Goal: Task Accomplishment & Management: Manage account settings

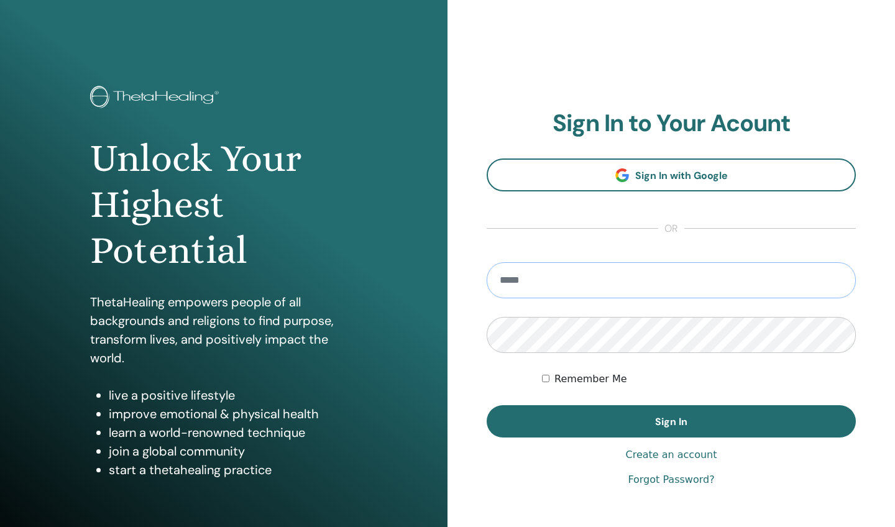
type input "**********"
click at [671, 421] on button "Sign In" at bounding box center [671, 421] width 369 height 32
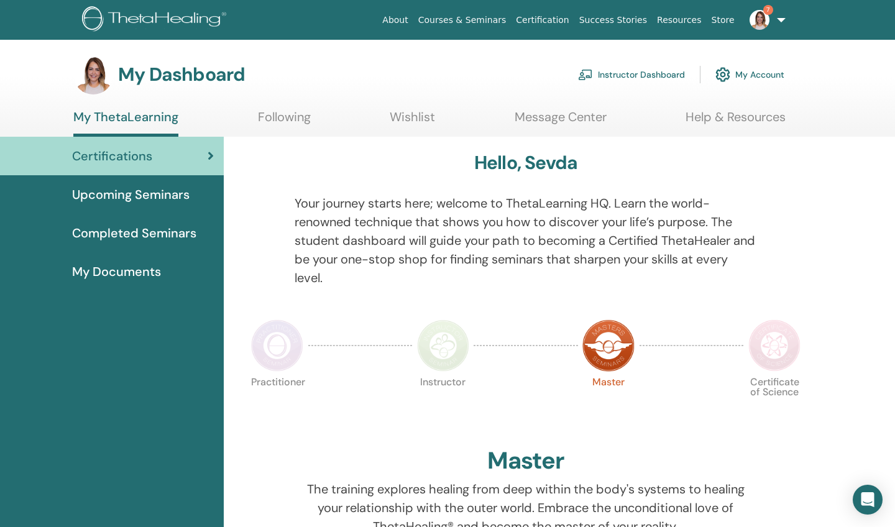
click at [626, 75] on link "Instructor Dashboard" at bounding box center [631, 74] width 107 height 27
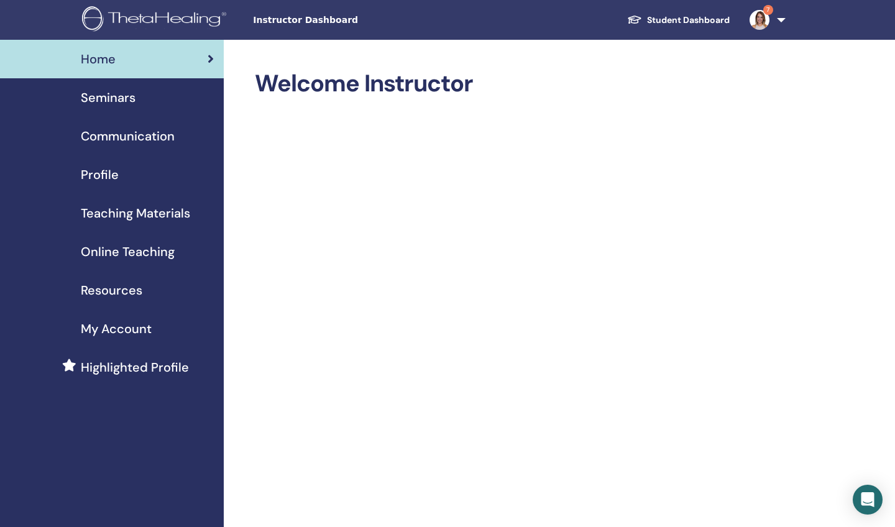
click at [127, 99] on span "Seminars" at bounding box center [108, 97] width 55 height 19
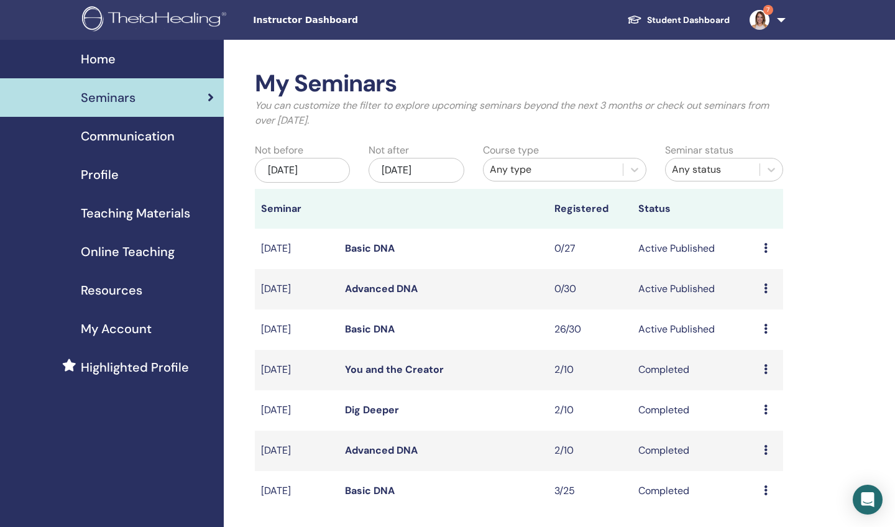
click at [766, 327] on icon at bounding box center [766, 329] width 4 height 10
click at [753, 376] on link "Attendees" at bounding box center [762, 374] width 47 height 13
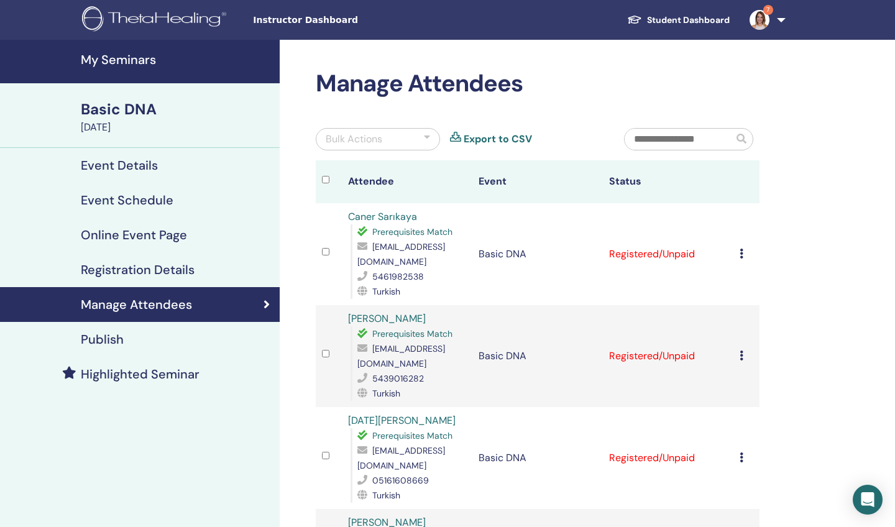
click at [739, 253] on icon at bounding box center [741, 254] width 4 height 10
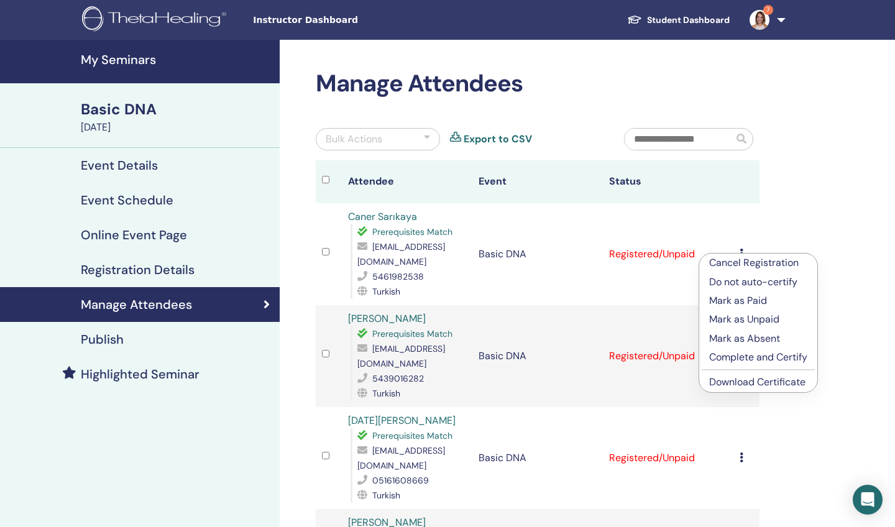
click at [735, 299] on p "Mark as Paid" at bounding box center [758, 300] width 98 height 15
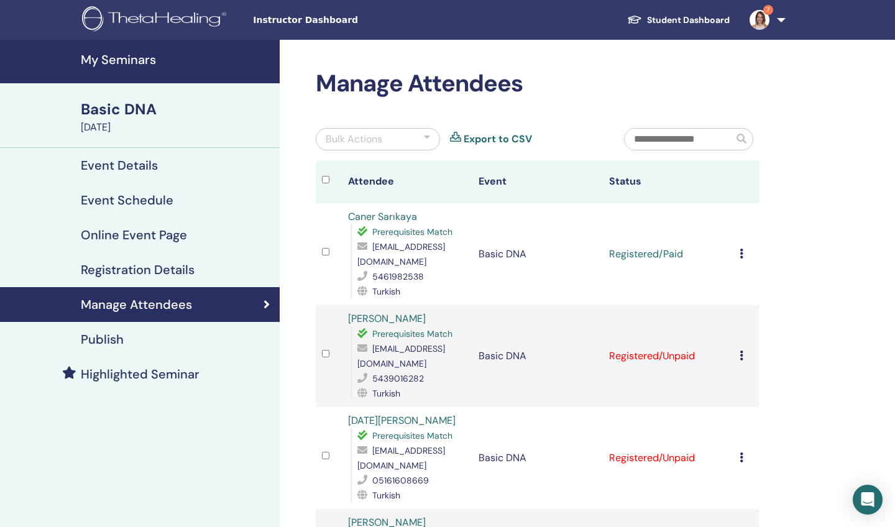
click at [741, 358] on icon at bounding box center [741, 355] width 4 height 10
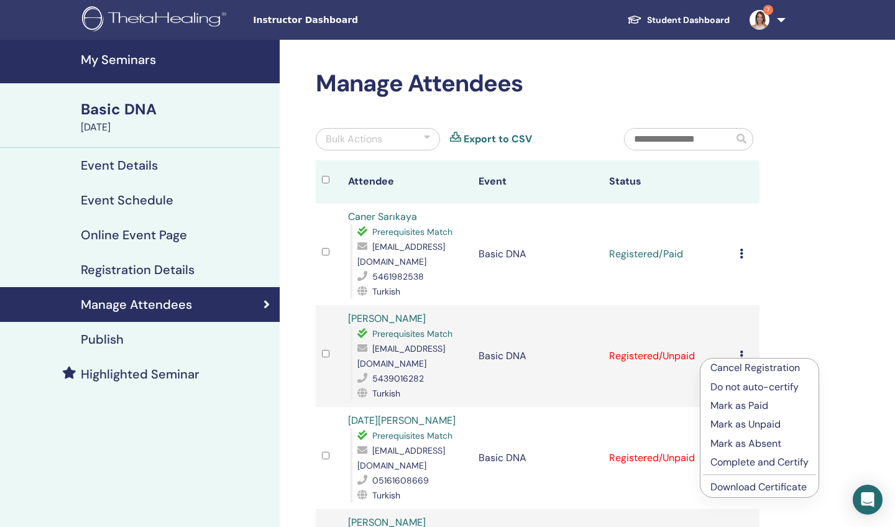
click at [740, 405] on p "Mark as Paid" at bounding box center [759, 405] width 98 height 15
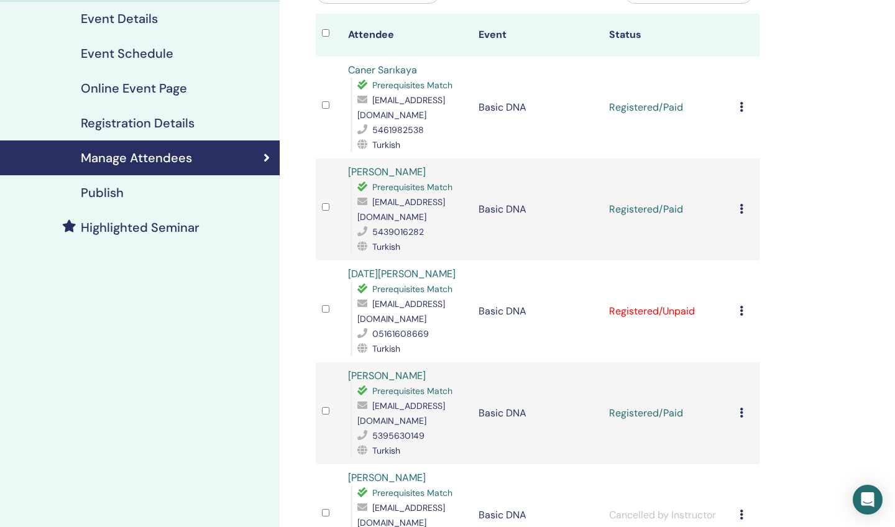
scroll to position [174, 0]
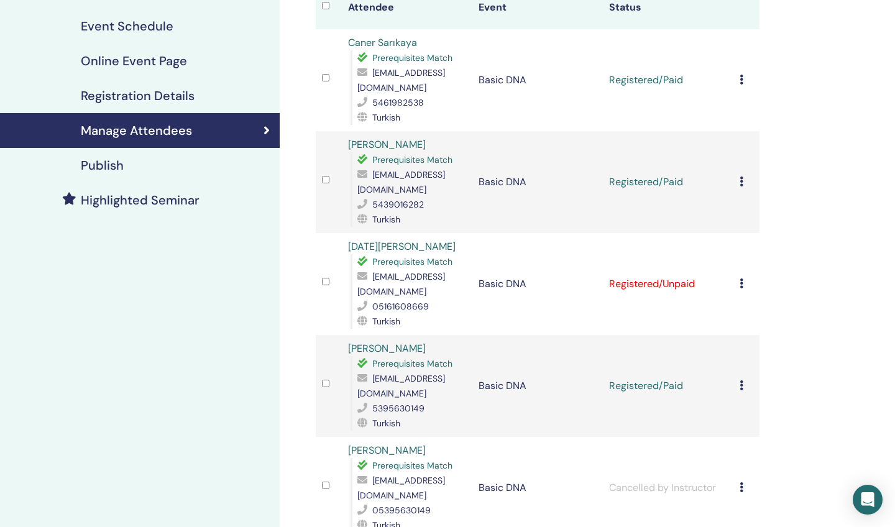
click at [741, 278] on icon at bounding box center [741, 283] width 4 height 10
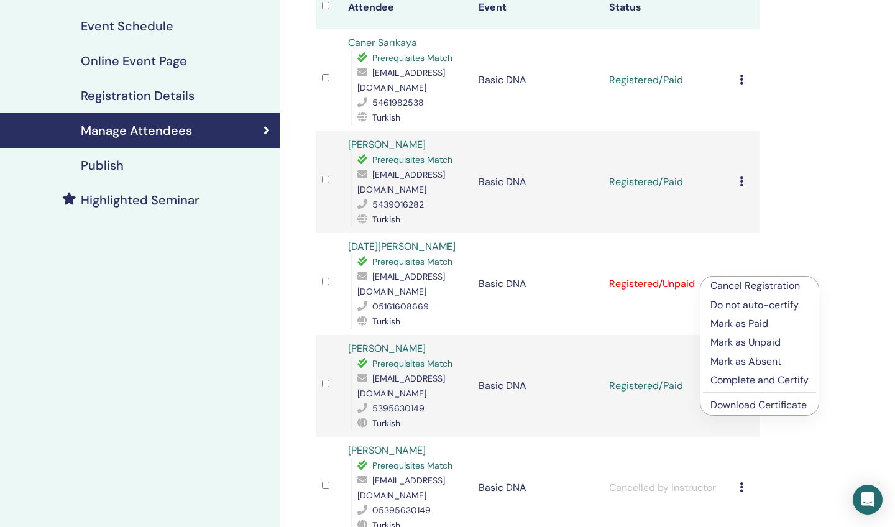
click at [732, 325] on p "Mark as Paid" at bounding box center [759, 323] width 98 height 15
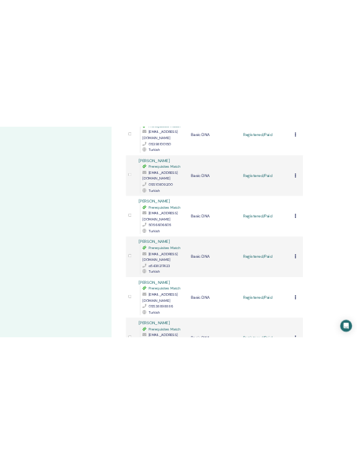
scroll to position [1647, 0]
